Goal: Communication & Community: Ask a question

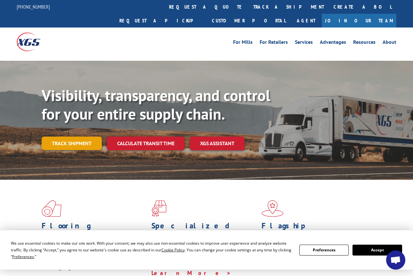
click at [64, 137] on link "Track shipment" at bounding box center [72, 143] width 60 height 13
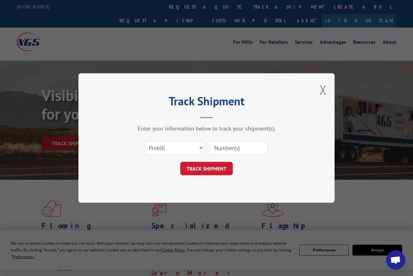
drag, startPoint x: 221, startPoint y: 148, endPoint x: 207, endPoint y: 148, distance: 14.1
click at [221, 148] on input at bounding box center [238, 147] width 59 height 13
click at [194, 145] on select "Select category... Probill BOL PO" at bounding box center [174, 147] width 59 height 13
select select "bol"
click at [145, 141] on select "Select category... Probill BOL PO" at bounding box center [174, 147] width 59 height 13
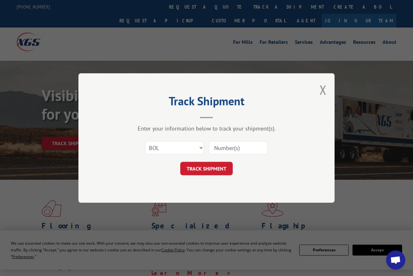
click at [209, 154] on div at bounding box center [238, 148] width 59 height 15
click at [220, 151] on input at bounding box center [238, 147] width 59 height 13
paste input "531118170"
type input "531118170"
click at [211, 167] on button "TRACK SHIPMENT" at bounding box center [206, 168] width 53 height 13
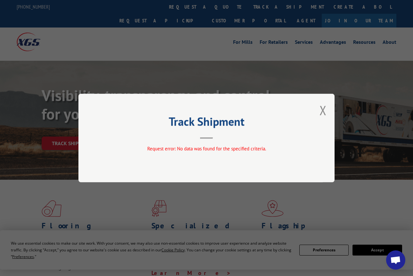
click at [317, 109] on div "Track Shipment Request error: No data was found for the specified criteria." at bounding box center [206, 138] width 256 height 89
click at [318, 109] on div "Track Shipment Request error: No data was found for the specified criteria." at bounding box center [206, 138] width 256 height 89
click at [321, 109] on button "Close modal" at bounding box center [323, 110] width 7 height 17
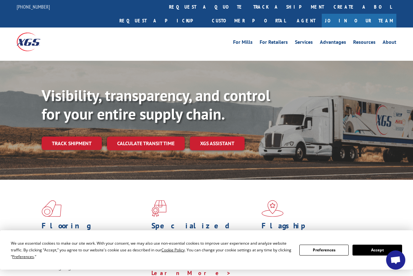
click at [90, 137] on div "Visibility, transparency, and control for your entire supply chain. Track shipm…" at bounding box center [228, 130] width 372 height 89
click at [88, 137] on link "Track shipment" at bounding box center [72, 143] width 60 height 13
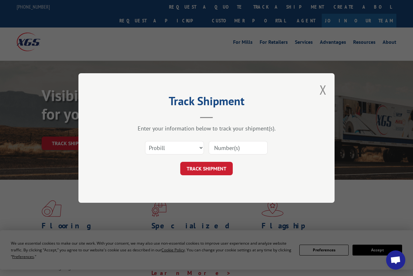
click at [216, 150] on input at bounding box center [238, 147] width 59 height 13
paste input "57545"
type input "57545"
click at [175, 147] on select "Select category... Probill BOL PO" at bounding box center [174, 147] width 59 height 13
select select "po"
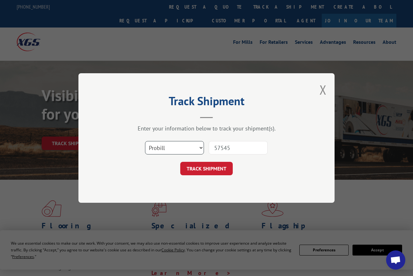
click at [145, 141] on select "Select category... Probill BOL PO" at bounding box center [174, 147] width 59 height 13
click at [183, 177] on div "Track Shipment Enter your information below to track your shipment(s). Select c…" at bounding box center [206, 138] width 256 height 130
click at [197, 169] on button "TRACK SHIPMENT" at bounding box center [206, 168] width 53 height 13
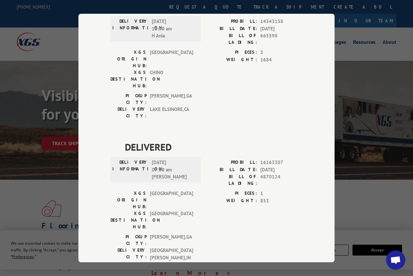
scroll to position [344, 0]
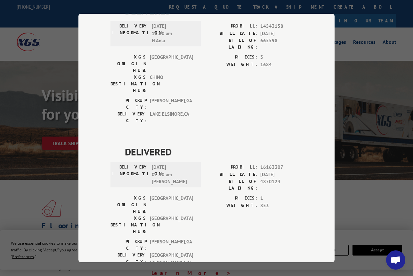
click at [354, 123] on div "Track Shipment DELIVERED DELIVERY INFORMATION: PROBILL: 11138462 BILL DATE: [DA…" at bounding box center [206, 138] width 413 height 276
click at [328, 158] on div "Track Shipment DELIVERED DELIVERY INFORMATION: PROBILL: 11138462 BILL DATE: [DA…" at bounding box center [206, 138] width 256 height 249
click at [370, 118] on div "Track Shipment DELIVERED DELIVERY INFORMATION: PROBILL: 11138462 BILL DATE: [DA…" at bounding box center [206, 138] width 413 height 276
click at [36, 244] on div "Track Shipment DELIVERED DELIVERY INFORMATION: PROBILL: 11138462 BILL DATE: [DA…" at bounding box center [206, 138] width 413 height 276
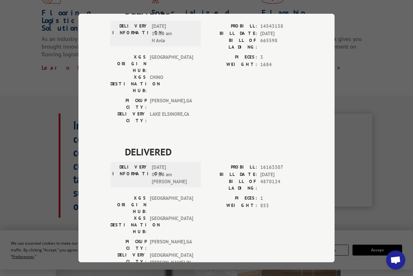
scroll to position [0, 0]
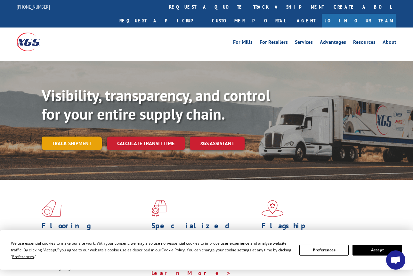
click at [92, 137] on link "Track shipment" at bounding box center [72, 143] width 60 height 13
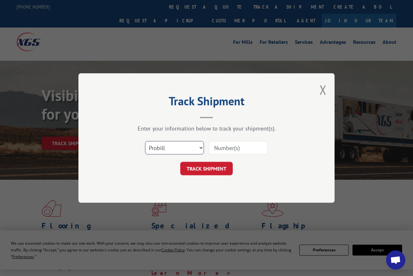
click at [198, 149] on select "Select category... Probill BOL PO" at bounding box center [174, 147] width 59 height 13
select select "bol"
click at [145, 141] on select "Select category... Probill BOL PO" at bounding box center [174, 147] width 59 height 13
click at [212, 152] on input at bounding box center [238, 147] width 59 height 13
paste input "531118170"
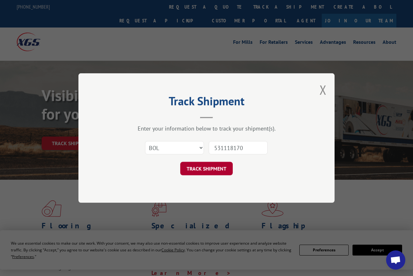
type input "531118170"
click at [211, 169] on button "TRACK SHIPMENT" at bounding box center [206, 168] width 53 height 13
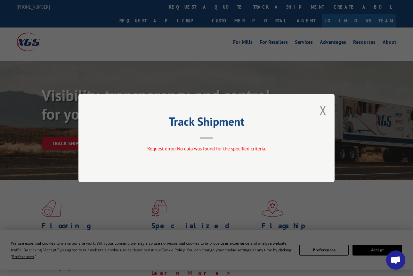
click at [316, 110] on div "Track Shipment Request error: No data was found for the specified criteria." at bounding box center [206, 138] width 256 height 89
click at [321, 109] on button "Close modal" at bounding box center [323, 110] width 7 height 17
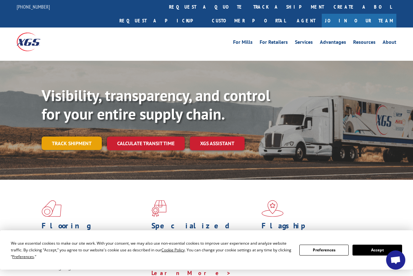
click at [89, 137] on link "Track shipment" at bounding box center [72, 143] width 60 height 13
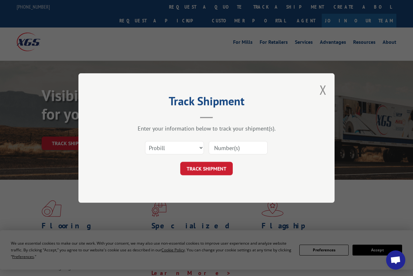
click at [221, 149] on input at bounding box center [238, 147] width 59 height 13
click at [166, 143] on select "Select category... Probill BOL PO" at bounding box center [174, 147] width 59 height 13
select select "bol"
click at [145, 141] on select "Select category... Probill BOL PO" at bounding box center [174, 147] width 59 height 13
click at [208, 148] on div "Select category... Probill BOL PO This field is required" at bounding box center [207, 147] width 192 height 21
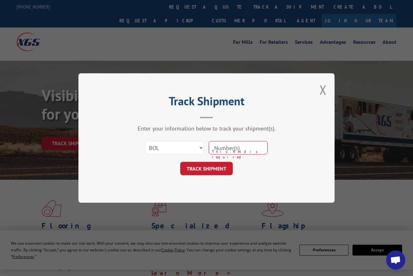
drag, startPoint x: 216, startPoint y: 146, endPoint x: 214, endPoint y: 153, distance: 6.9
click at [216, 146] on input at bounding box center [238, 147] width 59 height 13
paste input "531118170"
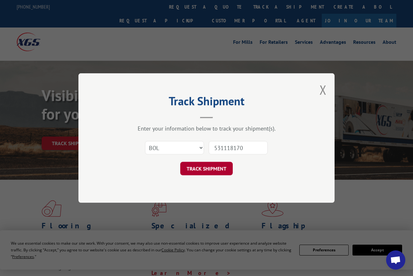
type input "531118170"
click at [209, 167] on button "TRACK SHIPMENT" at bounding box center [206, 168] width 53 height 13
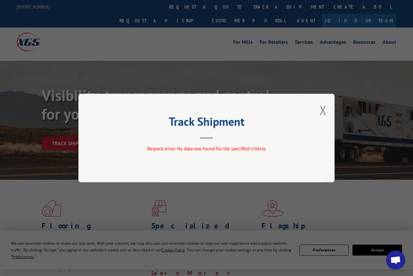
click at [315, 105] on div "Track Shipment Request error: No data was found for the specified criteria." at bounding box center [206, 138] width 256 height 89
click at [318, 107] on div "Track Shipment Request error: No data was found for the specified criteria." at bounding box center [206, 138] width 256 height 89
drag, startPoint x: 325, startPoint y: 112, endPoint x: 332, endPoint y: 87, distance: 26.2
click at [327, 112] on button "Close modal" at bounding box center [323, 110] width 7 height 17
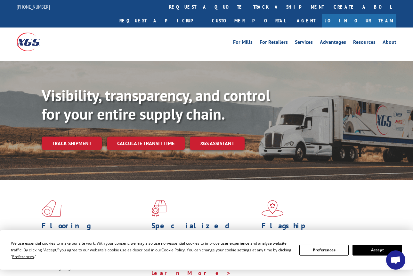
click at [374, 248] on button "Accept" at bounding box center [377, 250] width 49 height 11
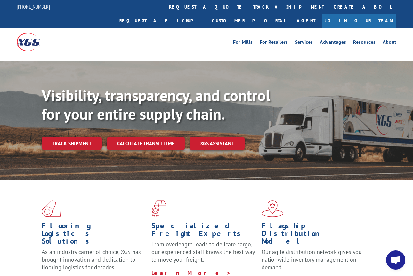
drag, startPoint x: 353, startPoint y: 188, endPoint x: 269, endPoint y: -9, distance: 213.7
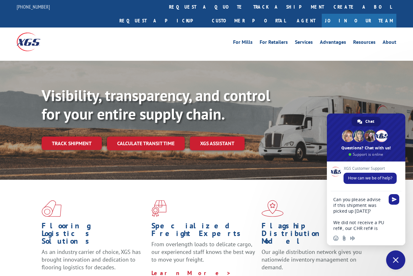
type textarea "Can you please advise if this shipment was picked up [DATE]? We did not receive…"
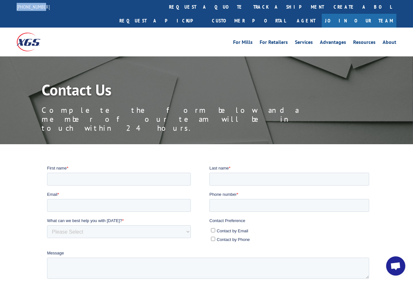
drag, startPoint x: 43, startPoint y: 9, endPoint x: 12, endPoint y: 7, distance: 31.4
click at [13, 7] on div "844-947-7447 request a quote track a shipment Create a BOL Request a pickup Cus…" at bounding box center [206, 14] width 413 height 28
copy link "[PHONE_NUMBER]"
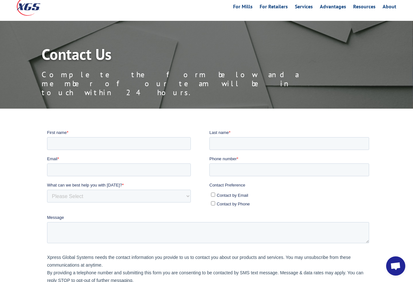
click at [394, 259] on span "Open chat" at bounding box center [395, 265] width 19 height 19
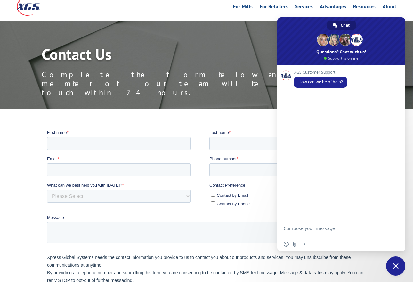
click at [335, 223] on form at bounding box center [334, 229] width 101 height 18
click at [333, 226] on textarea "Compose your message..." at bounding box center [334, 232] width 101 height 12
paste textarea "531118170"
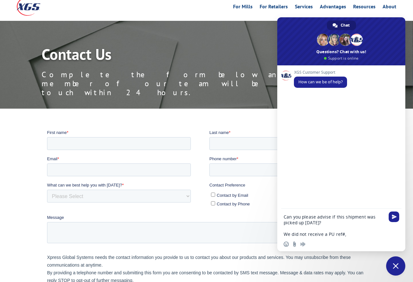
paste textarea "531118170"
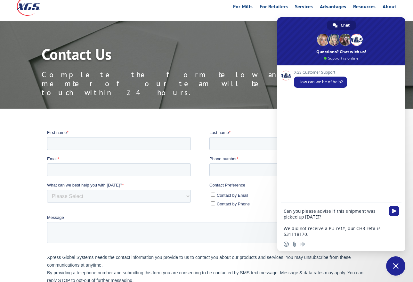
click at [341, 236] on textarea "Can you please advise if this shipment was picked up [DATE]? We did not receive…" at bounding box center [334, 222] width 101 height 29
drag, startPoint x: 317, startPoint y: 239, endPoint x: 355, endPoint y: 236, distance: 37.2
click at [326, 239] on div "Insert an emoji Send a file Audio message" at bounding box center [341, 244] width 128 height 14
drag, startPoint x: 355, startPoint y: 236, endPoint x: 372, endPoint y: 240, distance: 17.9
click at [360, 238] on div "Can you please advise if this shipment was picked up yesterday? We did not rece…" at bounding box center [341, 227] width 128 height 48
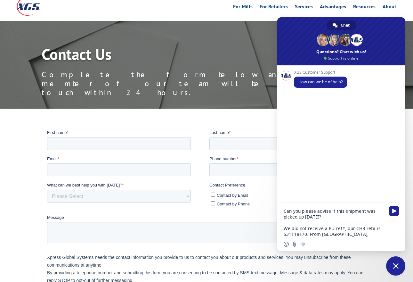
click at [384, 237] on div "Insert an emoji Send a file Audio message" at bounding box center [341, 244] width 128 height 14
click at [378, 232] on textarea "Can you please advise if this shipment was picked up [DATE]? We did not receive…" at bounding box center [334, 222] width 101 height 29
type textarea "Can you please advise if this shipment was picked up [DATE]? We did not receive…"
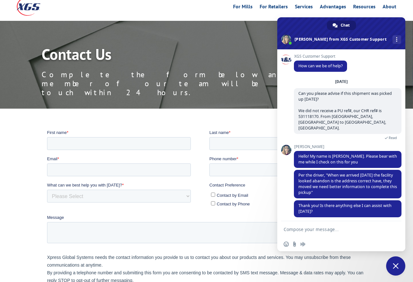
click at [366, 225] on form at bounding box center [334, 229] width 101 height 17
click at [366, 226] on textarea "Compose your message..." at bounding box center [334, 229] width 101 height 6
type textarea "No, thank you!"
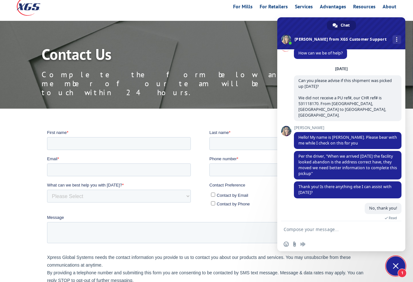
scroll to position [60, 0]
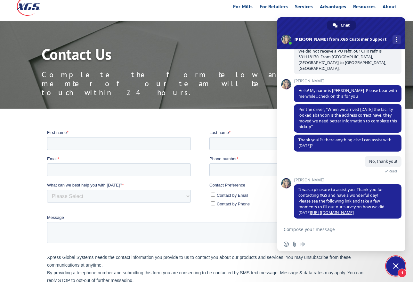
click at [332, 229] on textarea "Compose your message..." at bounding box center [334, 229] width 101 height 6
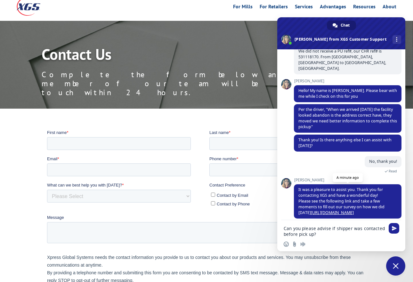
type textarea "Can you please advise if shipper was contacted before pick up?"
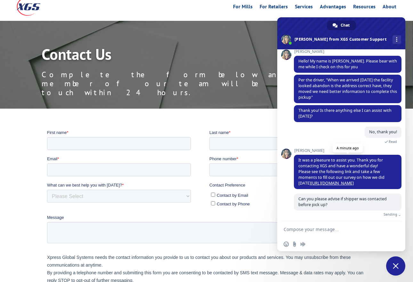
scroll to position [82, 0]
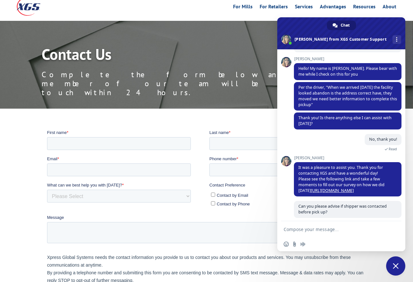
click at [347, 223] on form at bounding box center [334, 229] width 101 height 17
click at [343, 226] on textarea "Compose your message..." at bounding box center [334, 229] width 101 height 6
drag, startPoint x: 357, startPoint y: 226, endPoint x: 367, endPoint y: 228, distance: 10.0
click at [365, 228] on textarea "Per notes, we gave contact Yolanda" at bounding box center [334, 229] width 101 height 6
click at [367, 228] on textarea "Per notes, we gave contact Yolanda" at bounding box center [334, 229] width 101 height 6
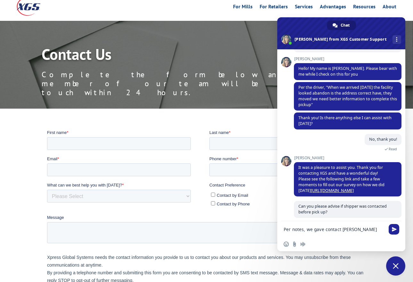
paste textarea "626.684.6944"
type textarea "Per notes, we gave contact Yolanda 626.684.6944 on location."
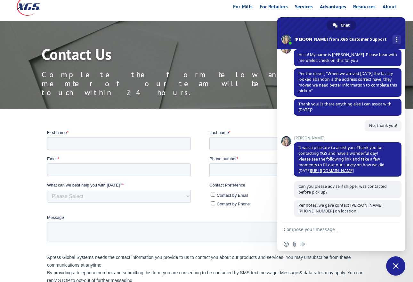
scroll to position [101, 0]
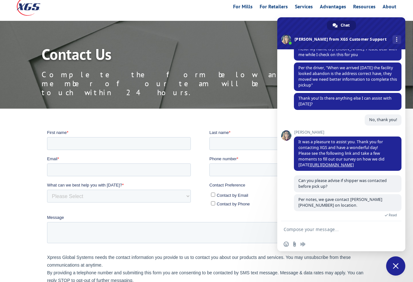
click at [127, 94] on div "Contact Us Complete the form below and a member of our team will be in touch wi…" at bounding box center [206, 175] width 413 height 309
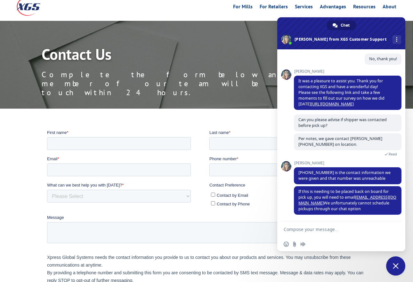
scroll to position [162, 0]
